Goal: Find contact information: Find contact information

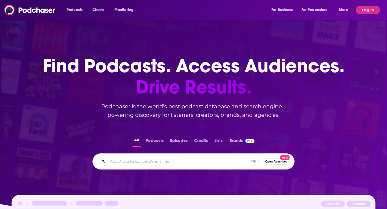
click at [176, 11] on div "Podcasts Charts Monitoring For Business For Podcasters More" at bounding box center [208, 10] width 290 height 9
click at [129, 162] on input "Search podcasts, credits, & more..." at bounding box center [177, 161] width 141 height 9
paste input "House of #EdTech"
type input "House of #EdTech"
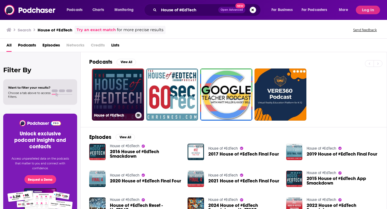
click at [116, 88] on link "House of #EdTech" at bounding box center [118, 94] width 52 height 52
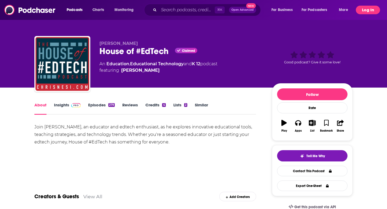
click at [369, 13] on button "Log In" at bounding box center [367, 10] width 24 height 9
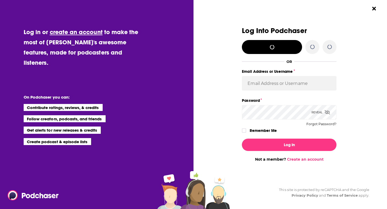
click at [367, 10] on div "Log Into Podchaser OR Email Address or Username Password Reveal Forgot Password…" at bounding box center [291, 104] width 189 height 209
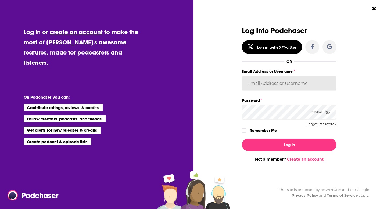
type input "KSKristina"
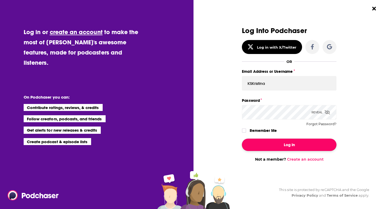
click at [273, 147] on button "Log In" at bounding box center [289, 144] width 94 height 12
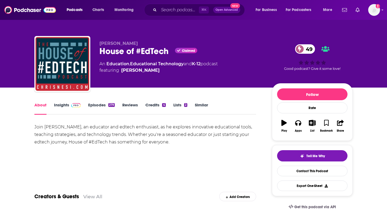
click at [62, 105] on link "Insights" at bounding box center [67, 108] width 27 height 12
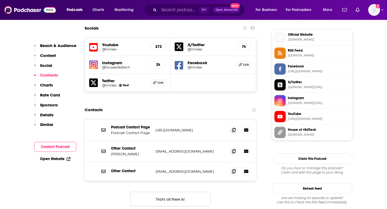
scroll to position [476, 0]
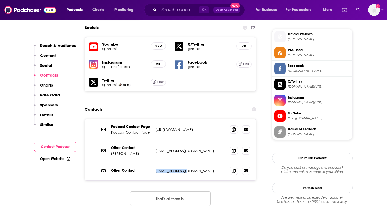
drag, startPoint x: 192, startPoint y: 138, endPoint x: 155, endPoint y: 139, distance: 36.8
click at [155, 161] on div "Other Contact mr@chrisnesi.com mr@chrisnesi.com" at bounding box center [170, 170] width 171 height 19
copy p "mr@chrisnesi.com"
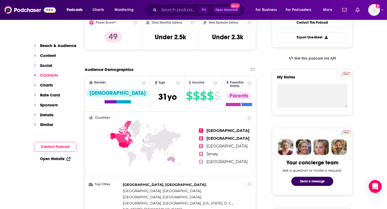
scroll to position [0, 0]
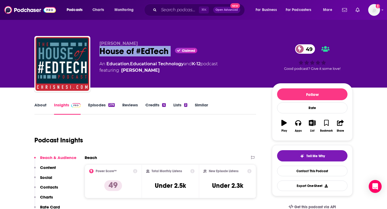
drag, startPoint x: 98, startPoint y: 51, endPoint x: 172, endPoint y: 52, distance: 74.1
click at [172, 52] on div "Christopher J. Nesi House of #EdTech Claimed 49 An Education , Educational Tech…" at bounding box center [193, 65] width 318 height 58
copy div "House of #EdTech"
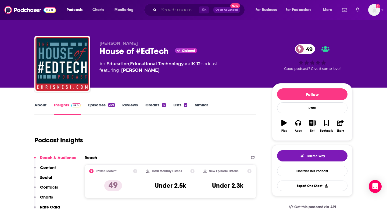
click at [166, 9] on input "Search podcasts, credits, & more..." at bounding box center [179, 10] width 40 height 9
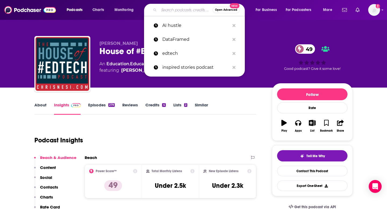
paste input "The Idea Spark"
type input "The Idea Spark"
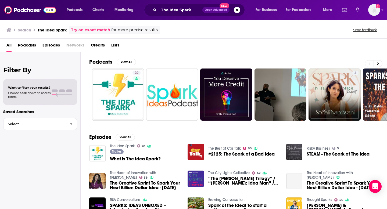
click at [29, 45] on span "Podcasts" at bounding box center [27, 46] width 18 height 11
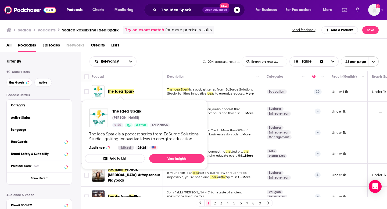
click at [125, 91] on span "The Idea Spark" at bounding box center [121, 91] width 27 height 5
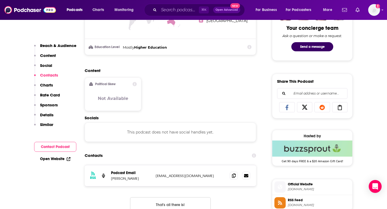
scroll to position [283, 0]
drag, startPoint x: 202, startPoint y: 176, endPoint x: 137, endPoint y: 178, distance: 64.7
click at [0, 0] on div "Podcast Email Carl Hooker hookertech@gmail.com hookertech@gmail.com" at bounding box center [0, 0] width 0 height 0
copy div "hookertech@gmail.com"
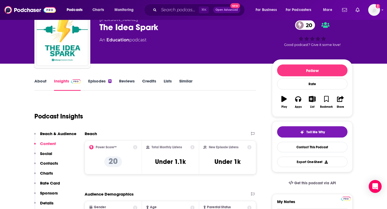
scroll to position [0, 0]
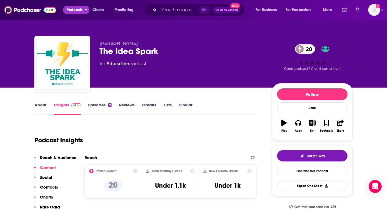
click at [75, 10] on span "Podcasts" at bounding box center [75, 10] width 16 height 8
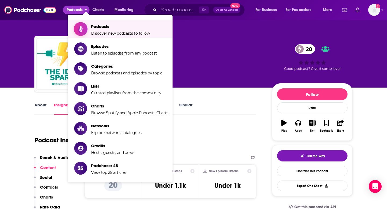
click at [107, 25] on span "Podcasts" at bounding box center [120, 26] width 59 height 5
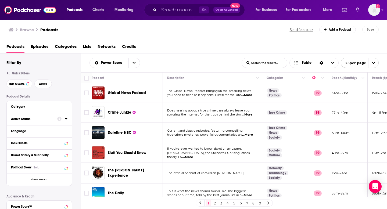
click at [66, 119] on icon at bounding box center [66, 118] width 3 height 4
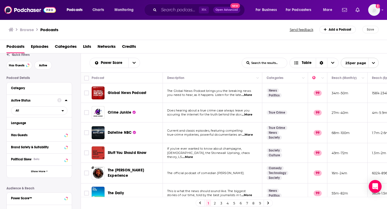
scroll to position [35, 0]
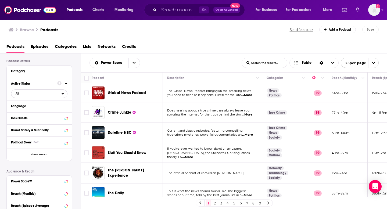
click at [43, 94] on span "All" at bounding box center [36, 93] width 50 height 7
click at [20, 113] on span "Active" at bounding box center [27, 111] width 27 height 3
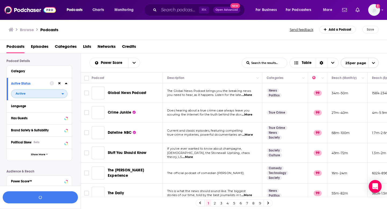
scroll to position [49, 0]
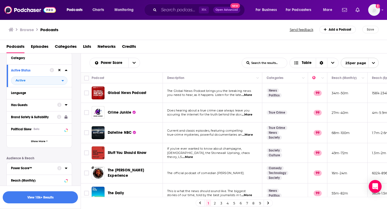
click at [66, 105] on icon at bounding box center [66, 104] width 2 height 1
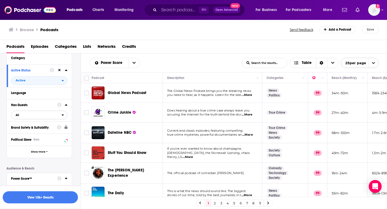
click at [29, 118] on span "All" at bounding box center [36, 114] width 50 height 7
click at [28, 134] on span "Has guests" at bounding box center [29, 132] width 30 height 3
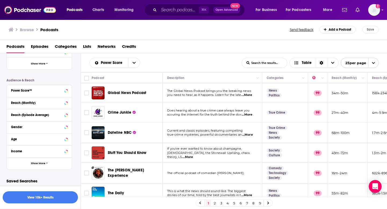
scroll to position [0, 0]
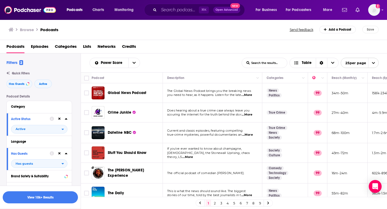
click at [264, 64] on input "List Search Input" at bounding box center [264, 63] width 45 height 10
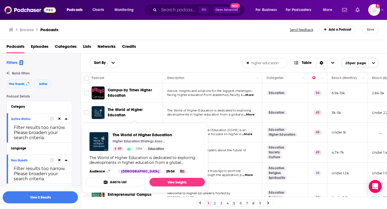
type input "higher education"
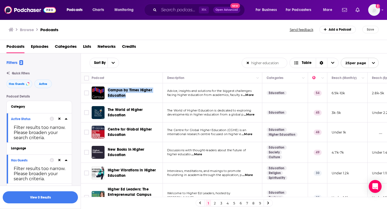
click at [59, 119] on icon at bounding box center [59, 119] width 2 height 2
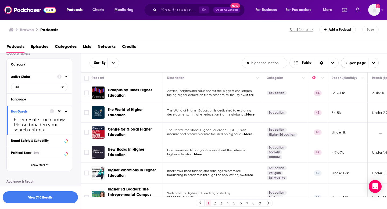
scroll to position [42, 0]
click at [59, 111] on icon at bounding box center [59, 110] width 2 height 3
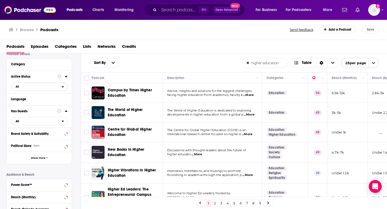
click at [41, 84] on span "All" at bounding box center [36, 86] width 50 height 7
click at [33, 105] on span "Active" at bounding box center [28, 104] width 28 height 3
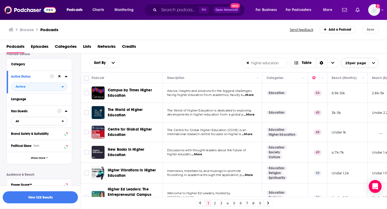
click at [49, 123] on span "All" at bounding box center [36, 121] width 50 height 7
click at [45, 139] on span "Has guests" at bounding box center [29, 138] width 31 height 3
click at [44, 198] on button "View 258 Results" at bounding box center [40, 197] width 75 height 12
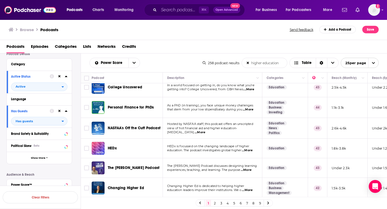
scroll to position [391, 0]
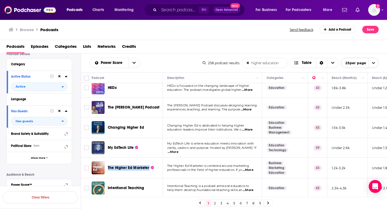
drag, startPoint x: 129, startPoint y: 168, endPoint x: 237, endPoint y: 1, distance: 198.8
click at [0, 0] on div "Podcasts Charts Monitoring ⌘ K Open Advanced New For Business For Podcasters Mo…" at bounding box center [193, 104] width 387 height 209
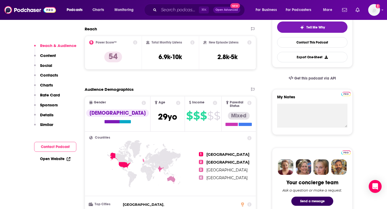
scroll to position [123, 0]
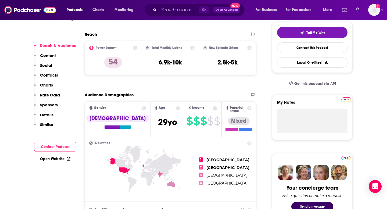
click at [47, 115] on p "Details" at bounding box center [46, 114] width 13 height 5
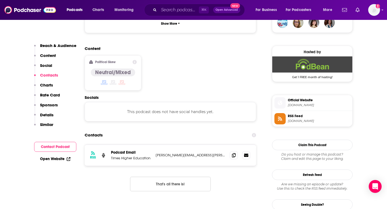
scroll to position [411, 0]
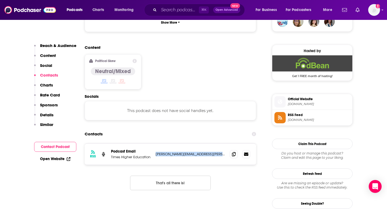
drag, startPoint x: 154, startPoint y: 122, endPoint x: 218, endPoint y: 119, distance: 64.2
click at [218, 144] on div "RSS Podcast Email Times Higher Education Sara.Custer@timeshighereducation.com S…" at bounding box center [170, 154] width 171 height 21
drag, startPoint x: 223, startPoint y: 123, endPoint x: 156, endPoint y: 122, distance: 66.6
click at [156, 152] on p "Sara.Custer@timeshighereducation.com" at bounding box center [190, 154] width 70 height 5
copy p "Sara.Custer@timeshighereducation.com"
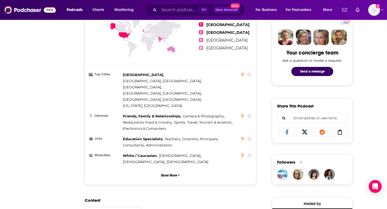
scroll to position [0, 0]
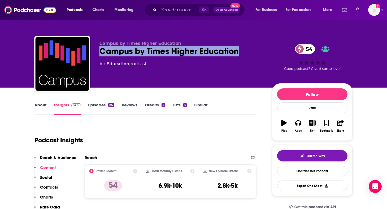
drag, startPoint x: 238, startPoint y: 54, endPoint x: 100, endPoint y: 53, distance: 138.8
click at [100, 53] on div "Campus by Times Higher Education 54" at bounding box center [181, 51] width 164 height 10
copy h2 "Campus by Times Higher Education"
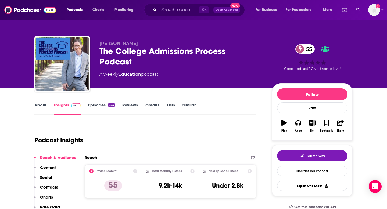
click at [41, 105] on link "About" at bounding box center [40, 108] width 12 height 12
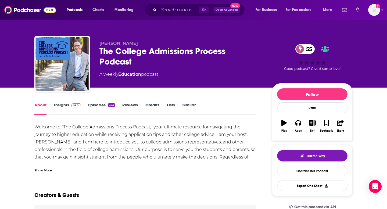
click at [42, 170] on div "Show More" at bounding box center [42, 169] width 17 height 5
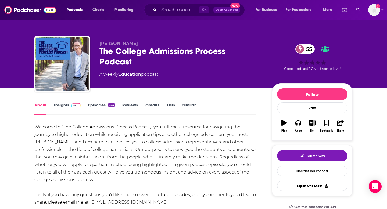
click at [66, 106] on link "Insights" at bounding box center [67, 108] width 27 height 12
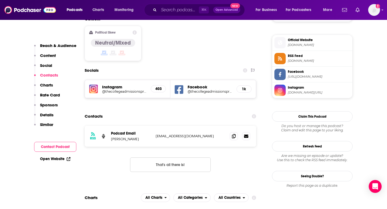
scroll to position [420, 0]
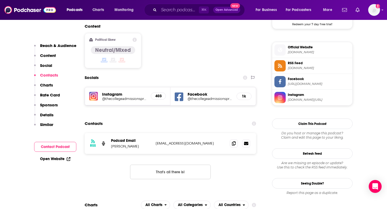
drag, startPoint x: 214, startPoint y: 117, endPoint x: 155, endPoint y: 118, distance: 59.1
click at [155, 133] on div "RSS Podcast Email John Durante collegeadmissionstalk@gmail.com collegeadmission…" at bounding box center [170, 143] width 171 height 21
copy p "collegeadmissionstalk@gmail.com"
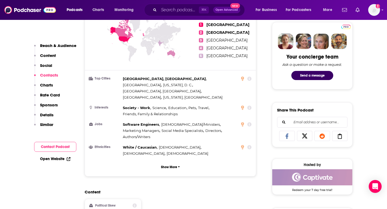
scroll to position [0, 0]
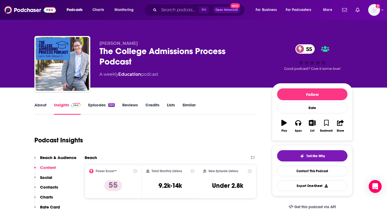
click at [182, 145] on div "Podcast Insights" at bounding box center [142, 136] width 217 height 27
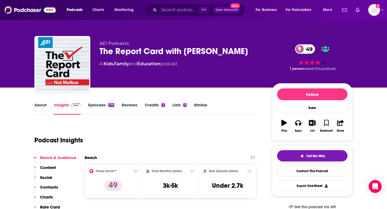
click at [40, 106] on link "About" at bounding box center [40, 108] width 12 height 12
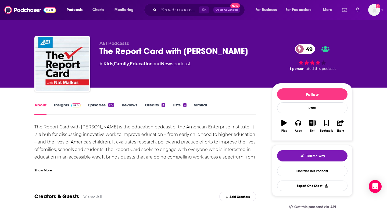
click at [43, 169] on div "Show More" at bounding box center [42, 169] width 17 height 5
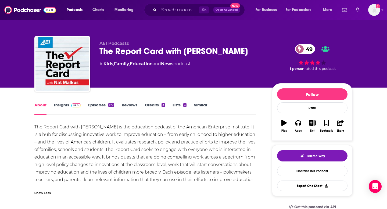
click at [173, 148] on div "The Report Card with Nat Malkus is the education podcast of the American Enterp…" at bounding box center [144, 153] width 221 height 60
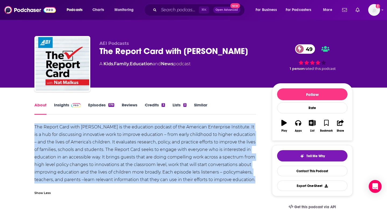
click at [173, 148] on div "The Report Card with Nat Malkus is the education podcast of the American Enterp…" at bounding box center [144, 153] width 221 height 60
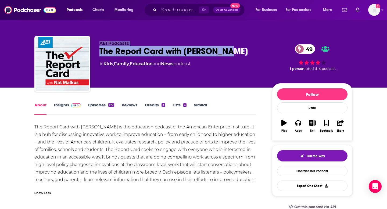
drag, startPoint x: 236, startPoint y: 51, endPoint x: 88, endPoint y: 49, distance: 147.6
click at [88, 49] on div "AEI Podcasts The Report Card with Nat Malkus 49 A Kids , Family , Education and…" at bounding box center [193, 65] width 318 height 58
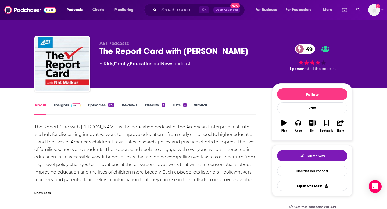
click at [189, 52] on div "The Report Card with Nat Malkus 49" at bounding box center [181, 51] width 164 height 10
click at [189, 51] on div "The Report Card with Nat Malkus 49" at bounding box center [181, 51] width 164 height 10
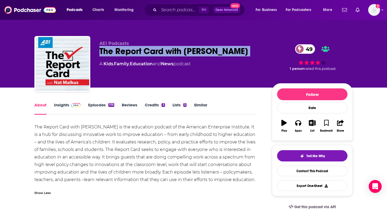
click at [189, 51] on div "The Report Card with Nat Malkus 49" at bounding box center [181, 51] width 164 height 10
copy div "The Report Card with Nat Malkus 49"
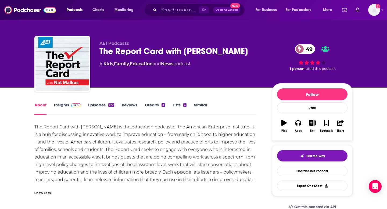
click at [74, 147] on div "The Report Card with Nat Malkus is the education podcast of the American Enterp…" at bounding box center [144, 153] width 221 height 60
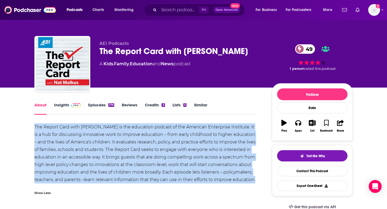
click at [74, 147] on div "The Report Card with Nat Malkus is the education podcast of the American Enterp…" at bounding box center [144, 153] width 221 height 60
copy div "The Report Card with Nat Malkus is the education podcast of the American Enterp…"
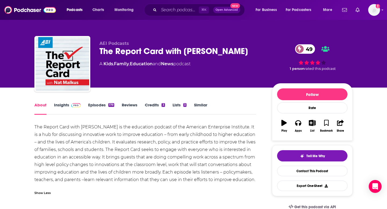
click at [242, 112] on div "About Insights Episodes 179 Reviews Credits 3 Lists 3 Similar" at bounding box center [144, 107] width 221 height 13
click at [58, 105] on link "Insights" at bounding box center [67, 108] width 27 height 12
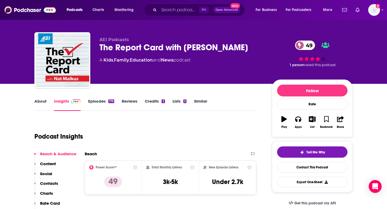
click at [56, 181] on p "Contacts" at bounding box center [49, 183] width 18 height 5
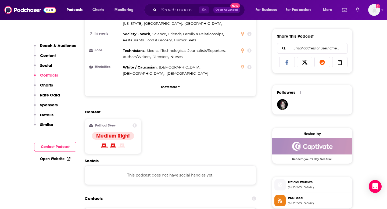
scroll to position [426, 0]
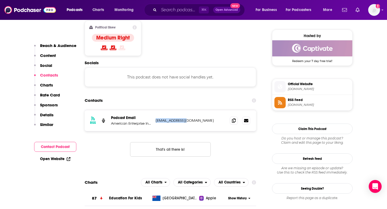
drag, startPoint x: 193, startPoint y: 101, endPoint x: 151, endPoint y: 101, distance: 42.1
click at [0, 0] on div "Podcast Email American Enterprise Institute podcasts@aei.org podcasts@aei.org" at bounding box center [0, 0] width 0 height 0
copy div "tute podcasts@aei.org"
click at [50, 115] on p "Details" at bounding box center [46, 114] width 13 height 5
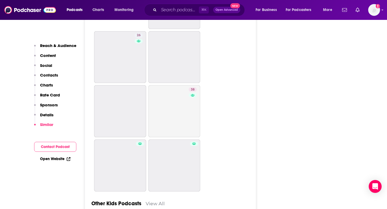
scroll to position [1504, 0]
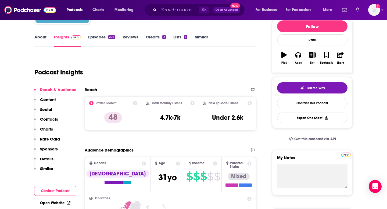
scroll to position [72, 0]
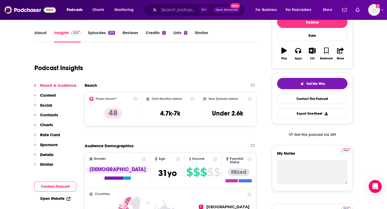
click at [38, 36] on link "About" at bounding box center [40, 36] width 12 height 12
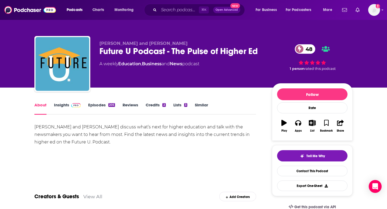
click at [59, 106] on link "Insights" at bounding box center [67, 108] width 27 height 12
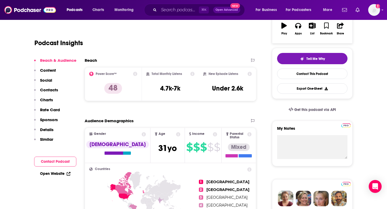
scroll to position [107, 0]
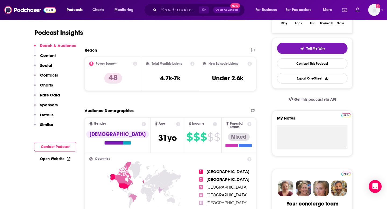
click at [51, 76] on p "Contacts" at bounding box center [49, 74] width 18 height 5
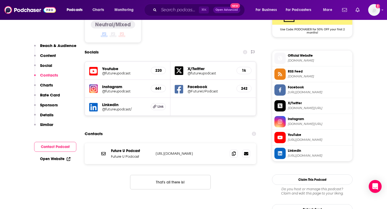
scroll to position [479, 0]
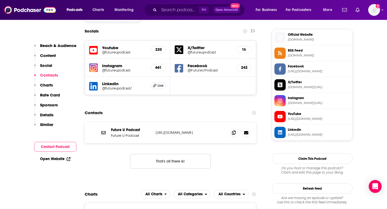
click at [189, 130] on p "[URL][DOMAIN_NAME]" at bounding box center [190, 132] width 70 height 5
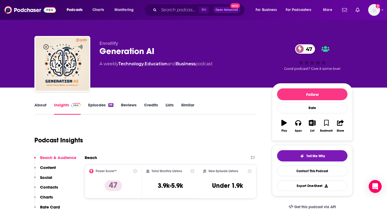
click at [39, 104] on link "About" at bounding box center [40, 108] width 12 height 12
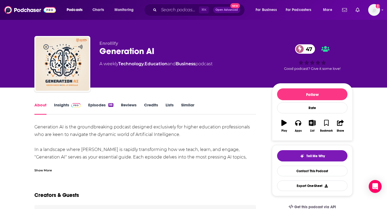
click at [61, 105] on link "Insights" at bounding box center [67, 108] width 27 height 12
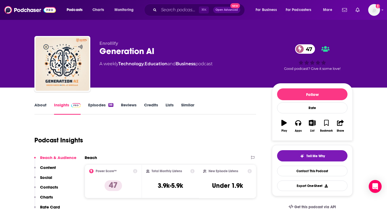
click at [52, 186] on p "Contacts" at bounding box center [49, 186] width 18 height 5
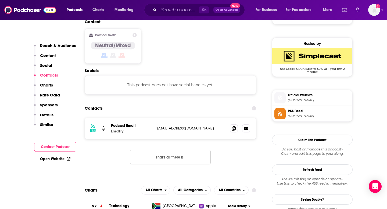
scroll to position [426, 0]
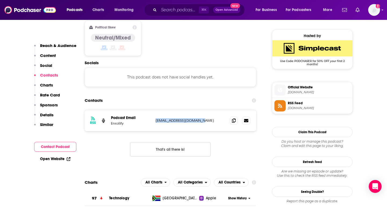
drag, startPoint x: 202, startPoint y: 100, endPoint x: 149, endPoint y: 100, distance: 53.1
click at [0, 0] on div "Podcast Email Enrollify [EMAIL_ADDRESS][DOMAIN_NAME] [EMAIL_ADDRESS][DOMAIN_NAM…" at bounding box center [0, 0] width 0 height 0
click at [179, 118] on p "[EMAIL_ADDRESS][DOMAIN_NAME]" at bounding box center [190, 120] width 70 height 5
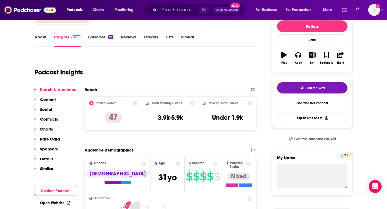
scroll to position [0, 0]
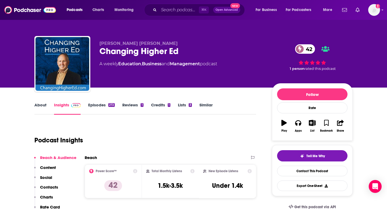
click at [41, 104] on link "About" at bounding box center [40, 108] width 12 height 12
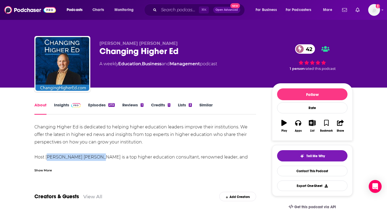
drag, startPoint x: 100, startPoint y: 159, endPoint x: 46, endPoint y: 159, distance: 54.5
click at [46, 159] on div "Changing Higher Ed is dedicated to helping higher education leaders improve the…" at bounding box center [144, 149] width 221 height 53
copy div "Dr. Drumm McNaughton"
click at [85, 158] on div "Changing Higher Ed is dedicated to helping higher education leaders improve the…" at bounding box center [144, 149] width 221 height 53
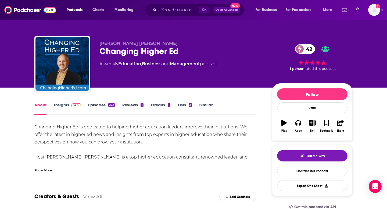
click at [208, 154] on div "Changing Higher Ed is dedicated to helping higher education leaders improve the…" at bounding box center [144, 149] width 221 height 53
click at [60, 105] on link "Insights" at bounding box center [67, 108] width 27 height 12
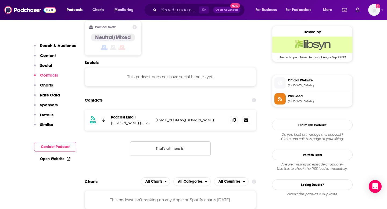
scroll to position [429, 0]
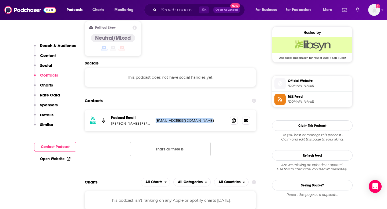
drag, startPoint x: 209, startPoint y: 103, endPoint x: 155, endPoint y: 103, distance: 54.2
click at [155, 118] on p "inquiry@thechangeleader.com" at bounding box center [190, 120] width 70 height 5
copy p "inquiry@thechangeleader.com"
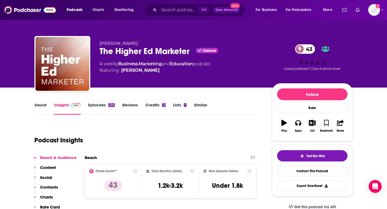
click at [38, 105] on link "About" at bounding box center [40, 108] width 12 height 12
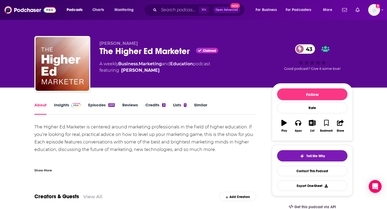
click at [105, 132] on div "The Higher Ed Marketer is centered around marketing professionals in the field …" at bounding box center [144, 145] width 221 height 45
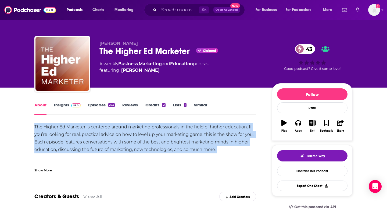
click at [105, 132] on div "The Higher Ed Marketer is centered around marketing professionals in the field …" at bounding box center [144, 145] width 221 height 45
copy div "The Higher Ed Marketer is centered around marketing professionals in the field …"
click at [118, 146] on div "The Higher Ed Marketer is centered around marketing professionals in the field …" at bounding box center [144, 145] width 221 height 45
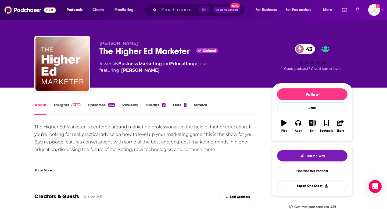
click at [58, 105] on link "Insights" at bounding box center [67, 108] width 27 height 12
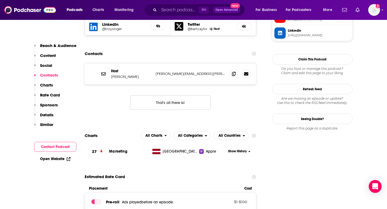
scroll to position [527, 0]
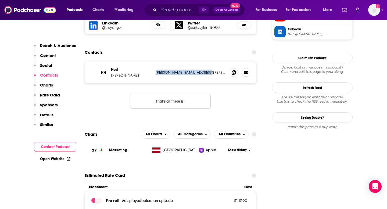
drag, startPoint x: 210, startPoint y: 53, endPoint x: 154, endPoint y: 52, distance: 55.8
click at [154, 62] on div "Host Bart Caylor [EMAIL_ADDRESS][PERSON_NAME][DOMAIN_NAME] [PERSON_NAME][EMAIL_…" at bounding box center [170, 72] width 171 height 21
copy p "[PERSON_NAME][EMAIL_ADDRESS][PERSON_NAME][DOMAIN_NAME]"
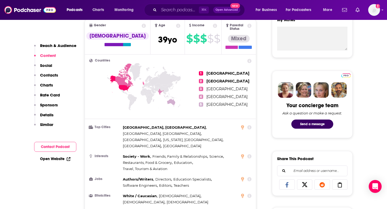
scroll to position [0, 0]
